Goal: Information Seeking & Learning: Learn about a topic

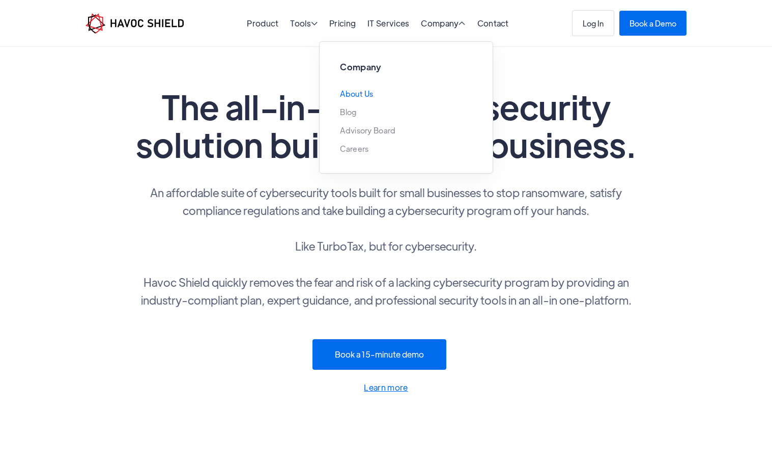
click at [355, 96] on link "About Us" at bounding box center [357, 94] width 34 height 8
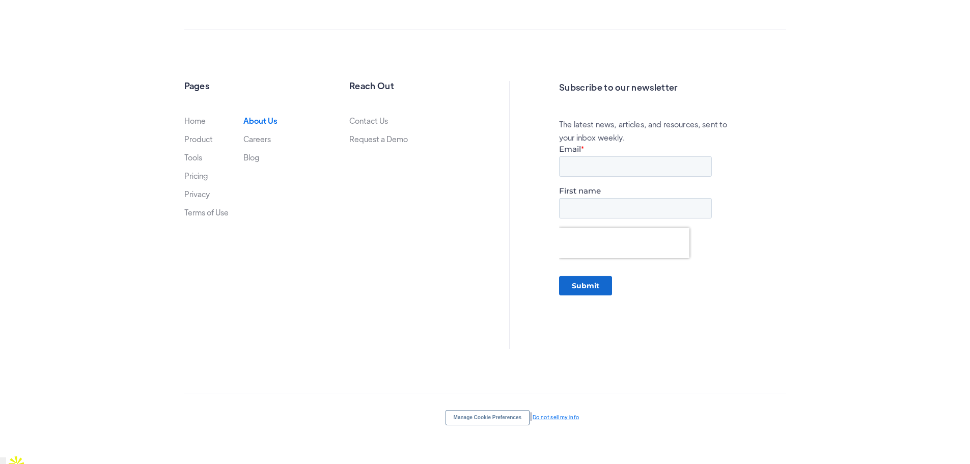
scroll to position [1528, 0]
